Goal: Obtain resource: Download file/media

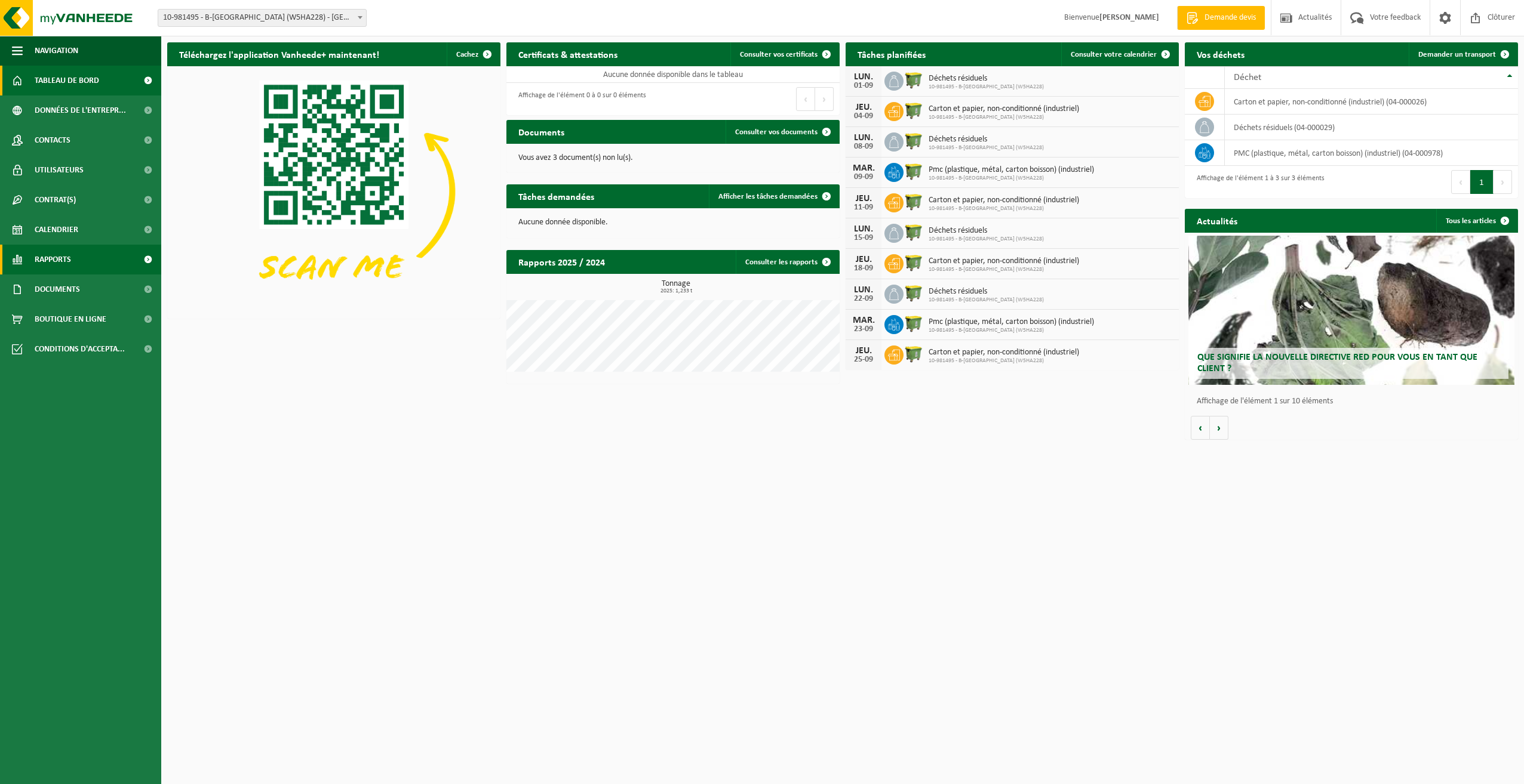
click at [73, 259] on link "Rapports" at bounding box center [80, 259] width 161 height 30
click at [100, 311] on span "Sous forme de liste" at bounding box center [69, 316] width 68 height 23
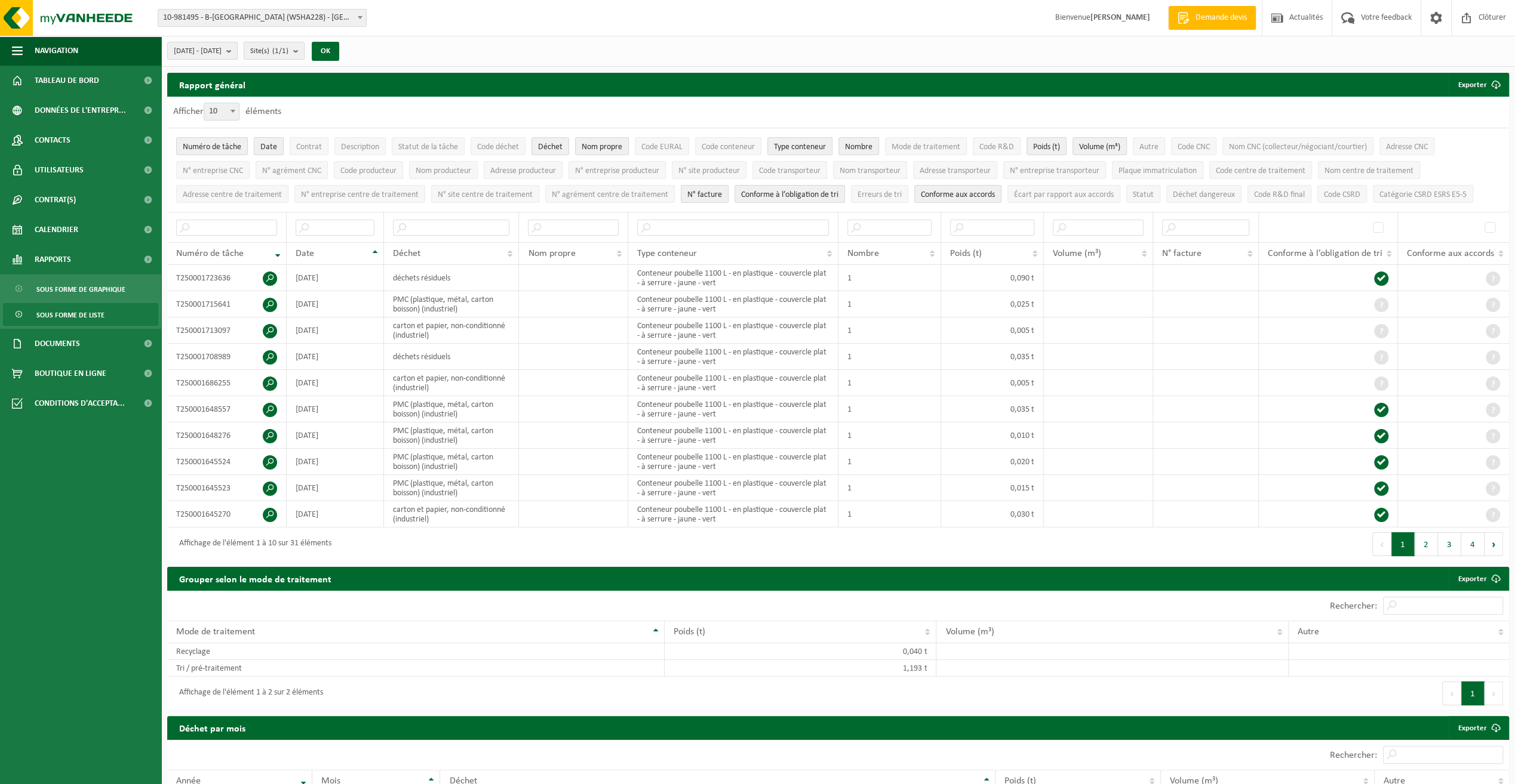
click at [274, 144] on span "Date" at bounding box center [268, 147] width 17 height 9
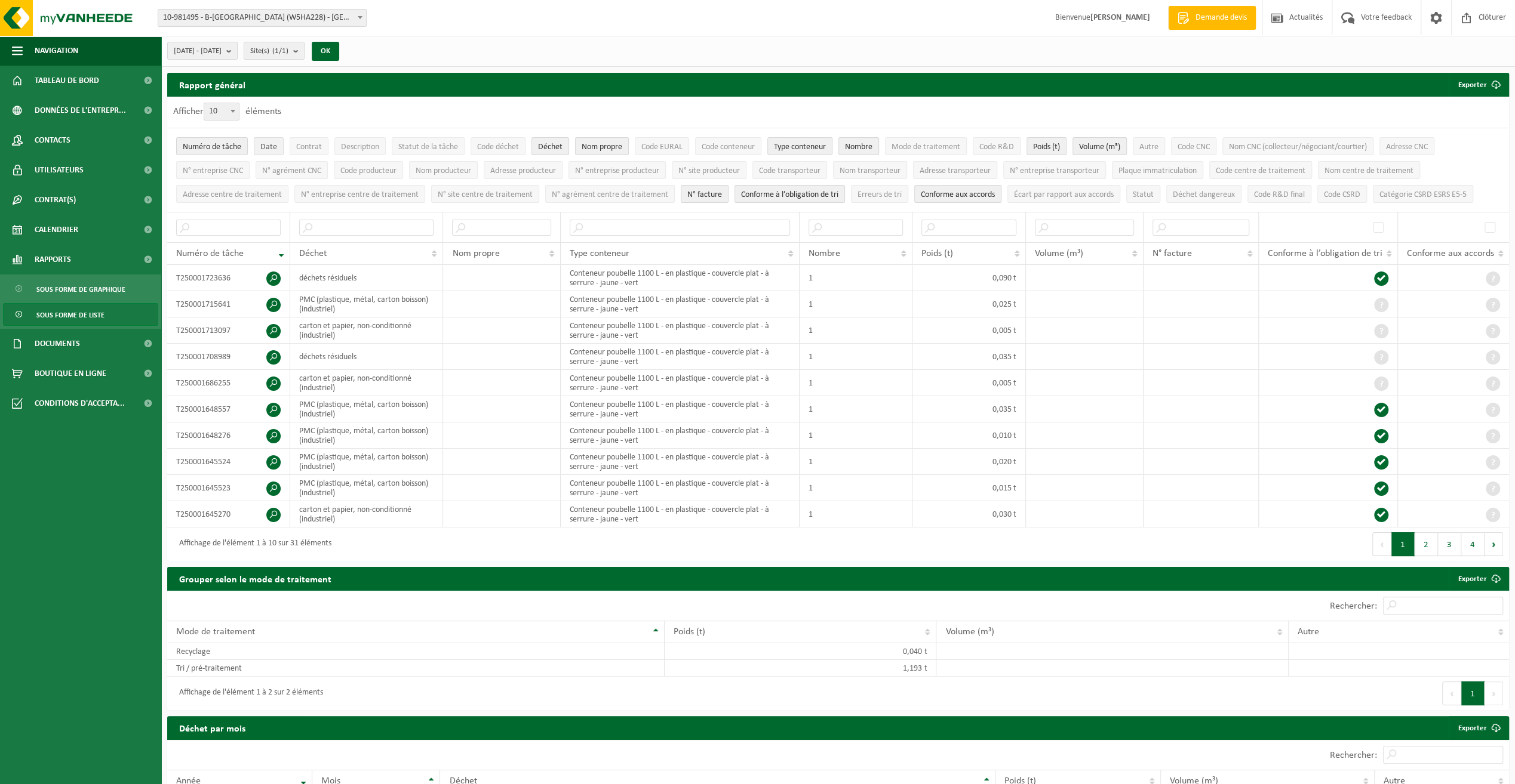
click at [274, 144] on span "Date" at bounding box center [268, 147] width 17 height 9
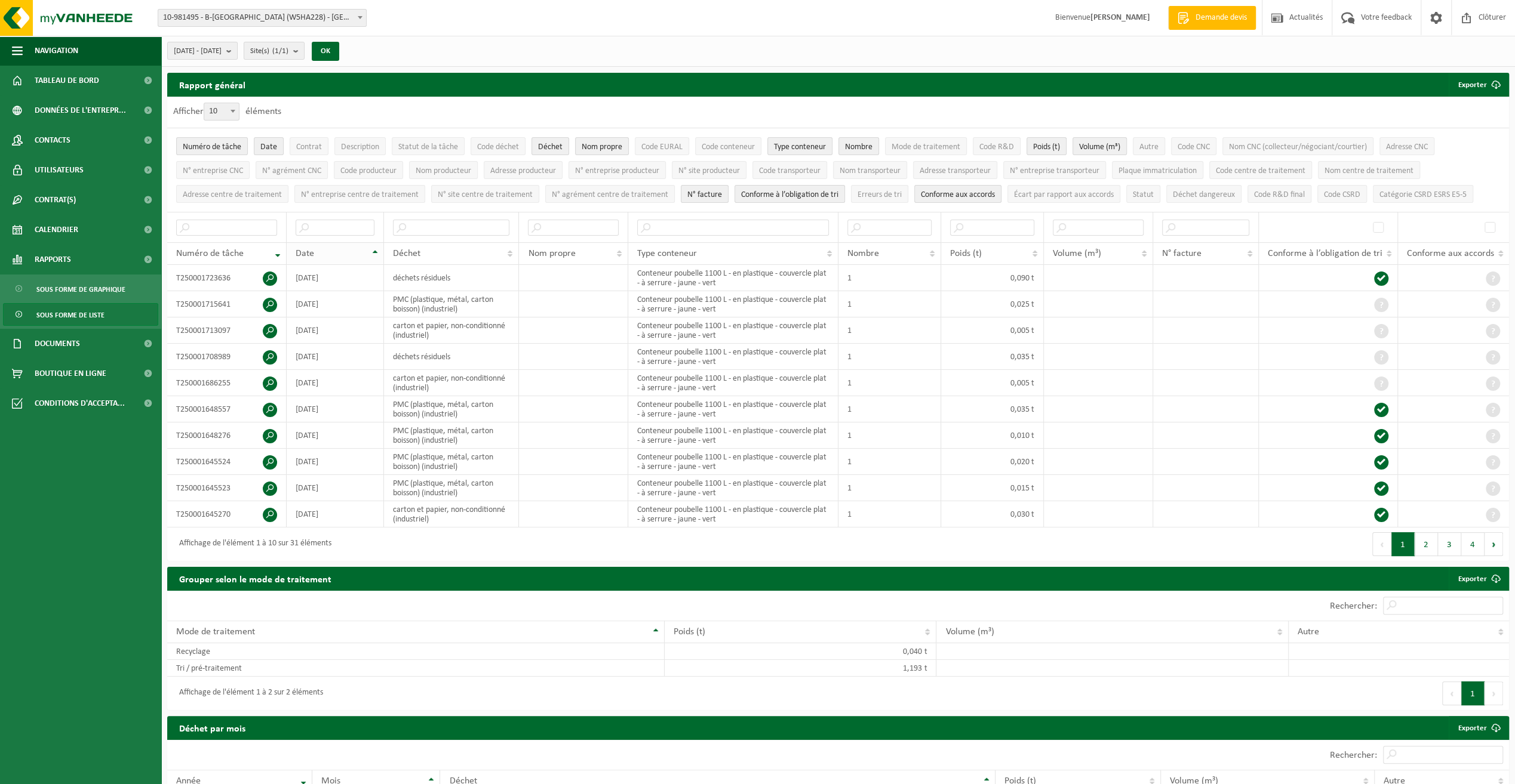
click at [375, 253] on th "Date" at bounding box center [335, 254] width 98 height 23
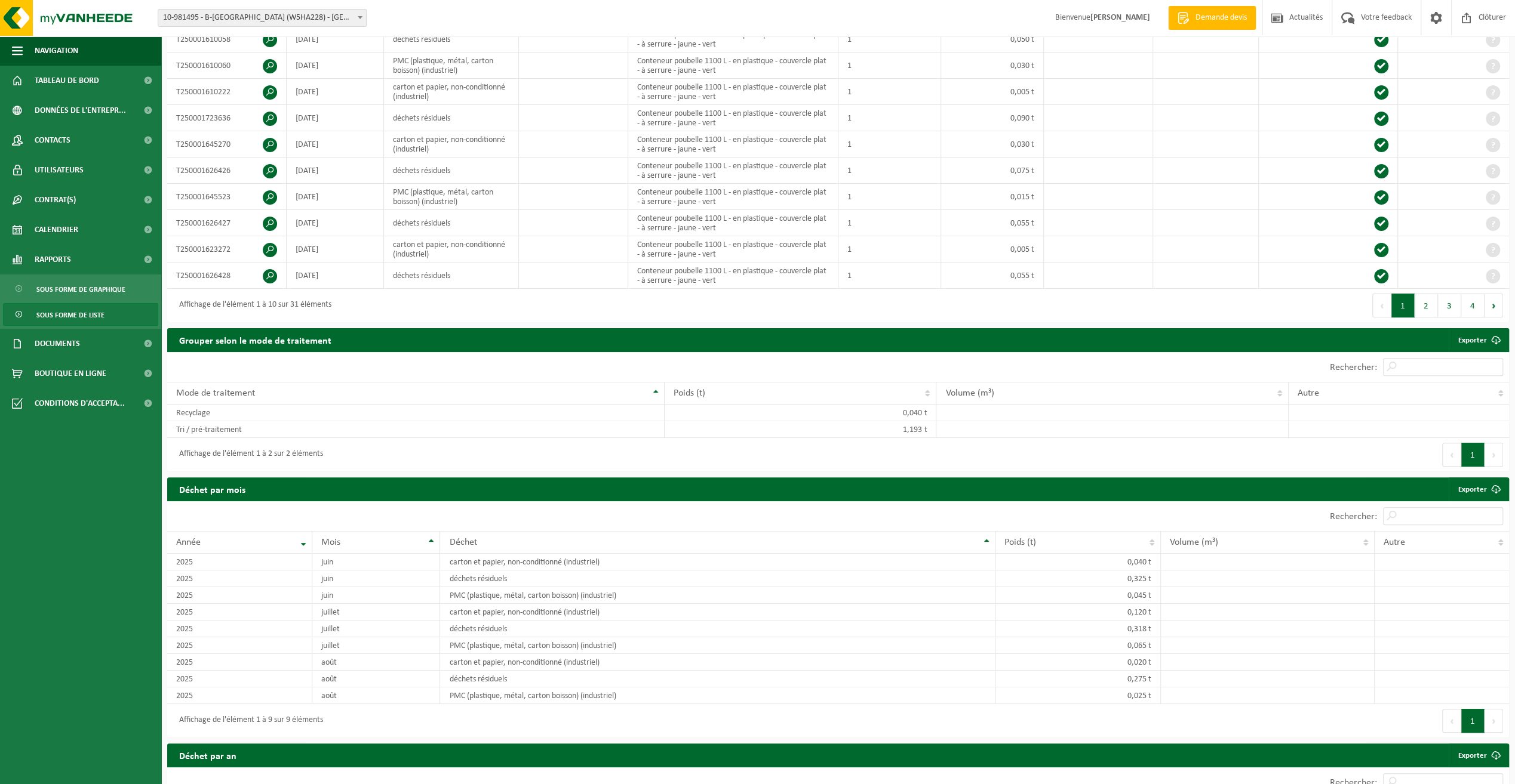
scroll to position [60, 0]
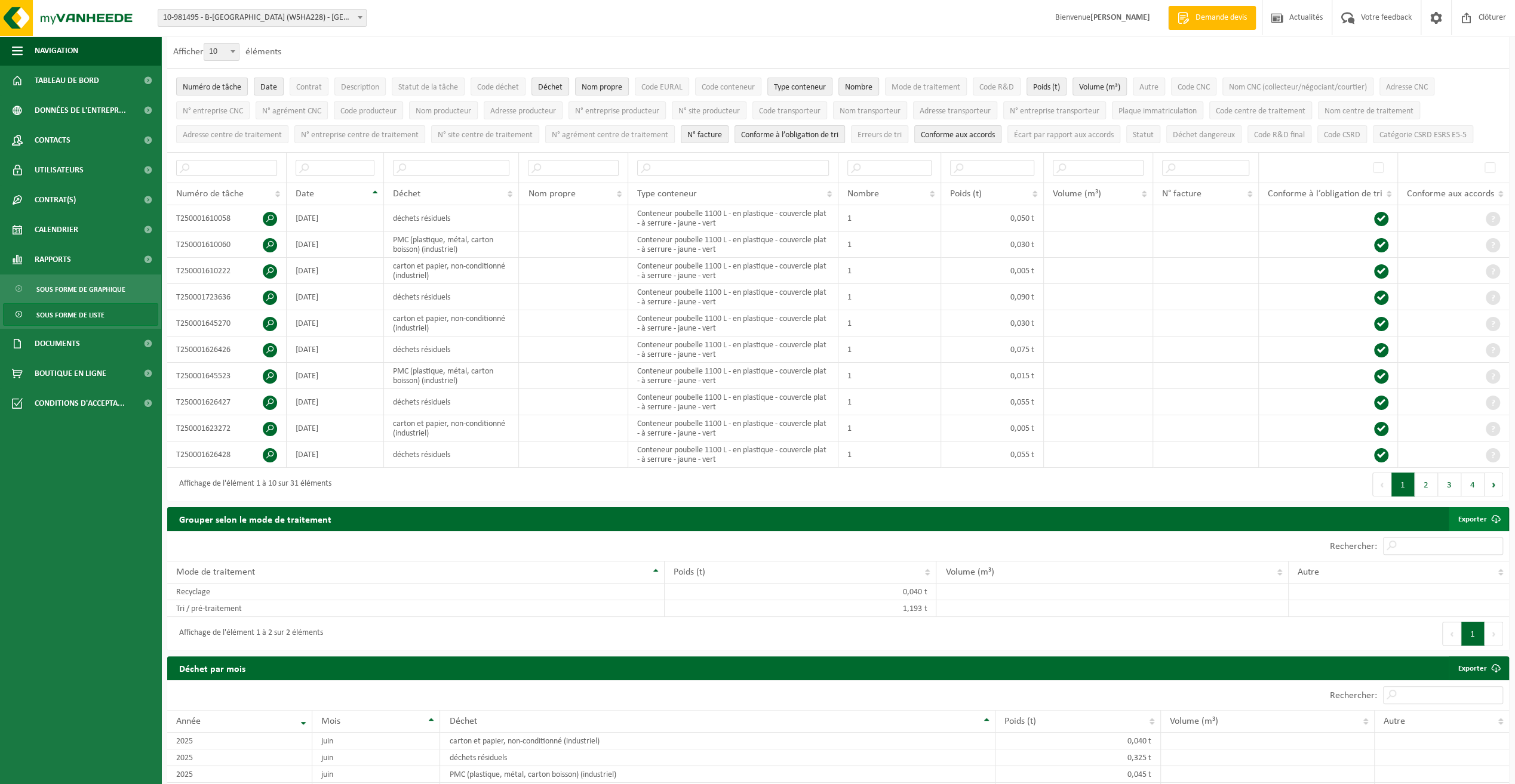
click at [1475, 511] on link "Exporter" at bounding box center [1477, 519] width 59 height 24
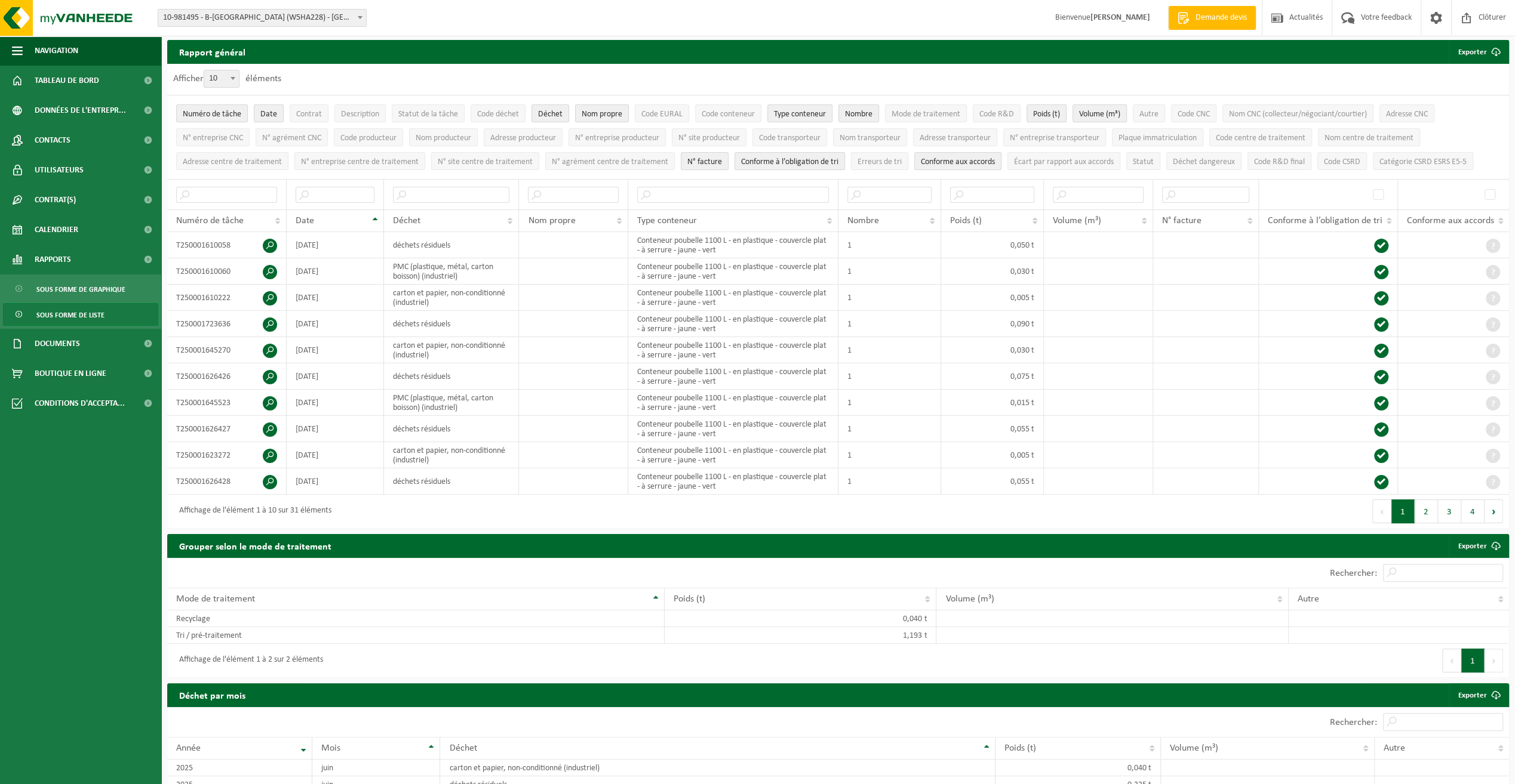
scroll to position [0, 0]
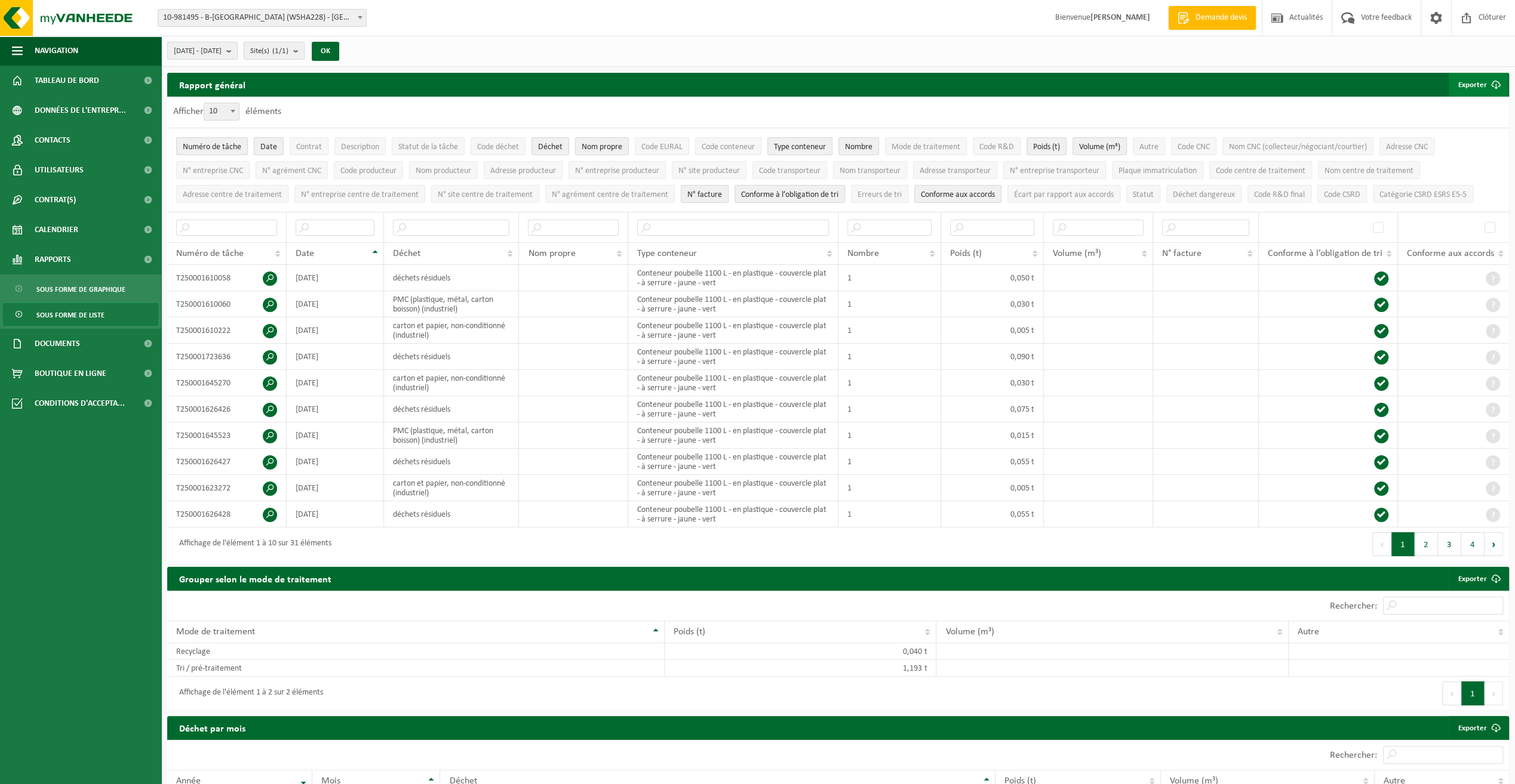
click at [1474, 83] on button "Exporter" at bounding box center [1477, 84] width 59 height 24
click at [1395, 106] on link "Seulement le résultat des filtres sélectionnés" at bounding box center [1424, 108] width 165 height 24
